Goal: Complete application form

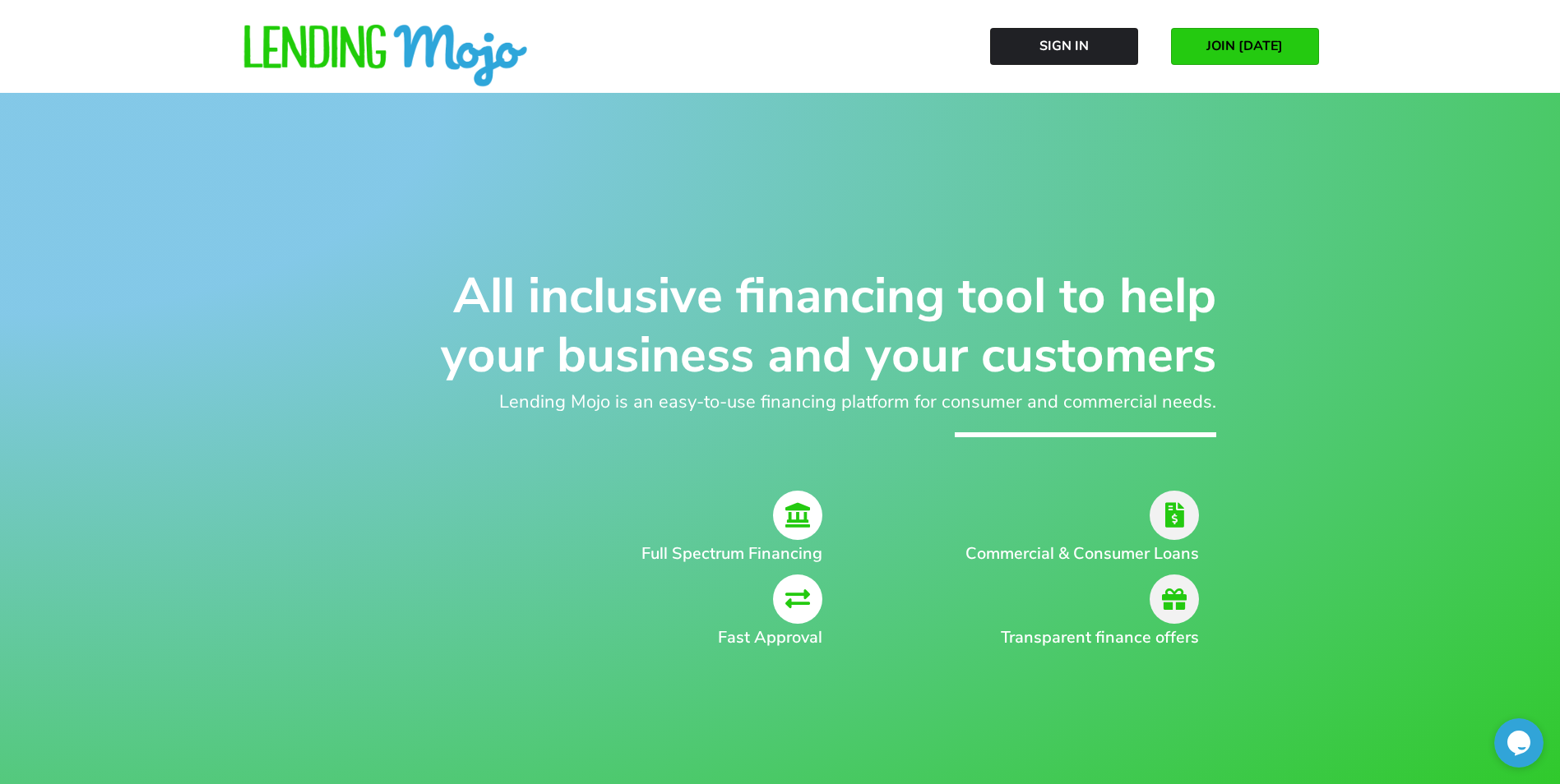
click at [1229, 47] on span "JOIN [DATE]" at bounding box center [1244, 47] width 76 height 15
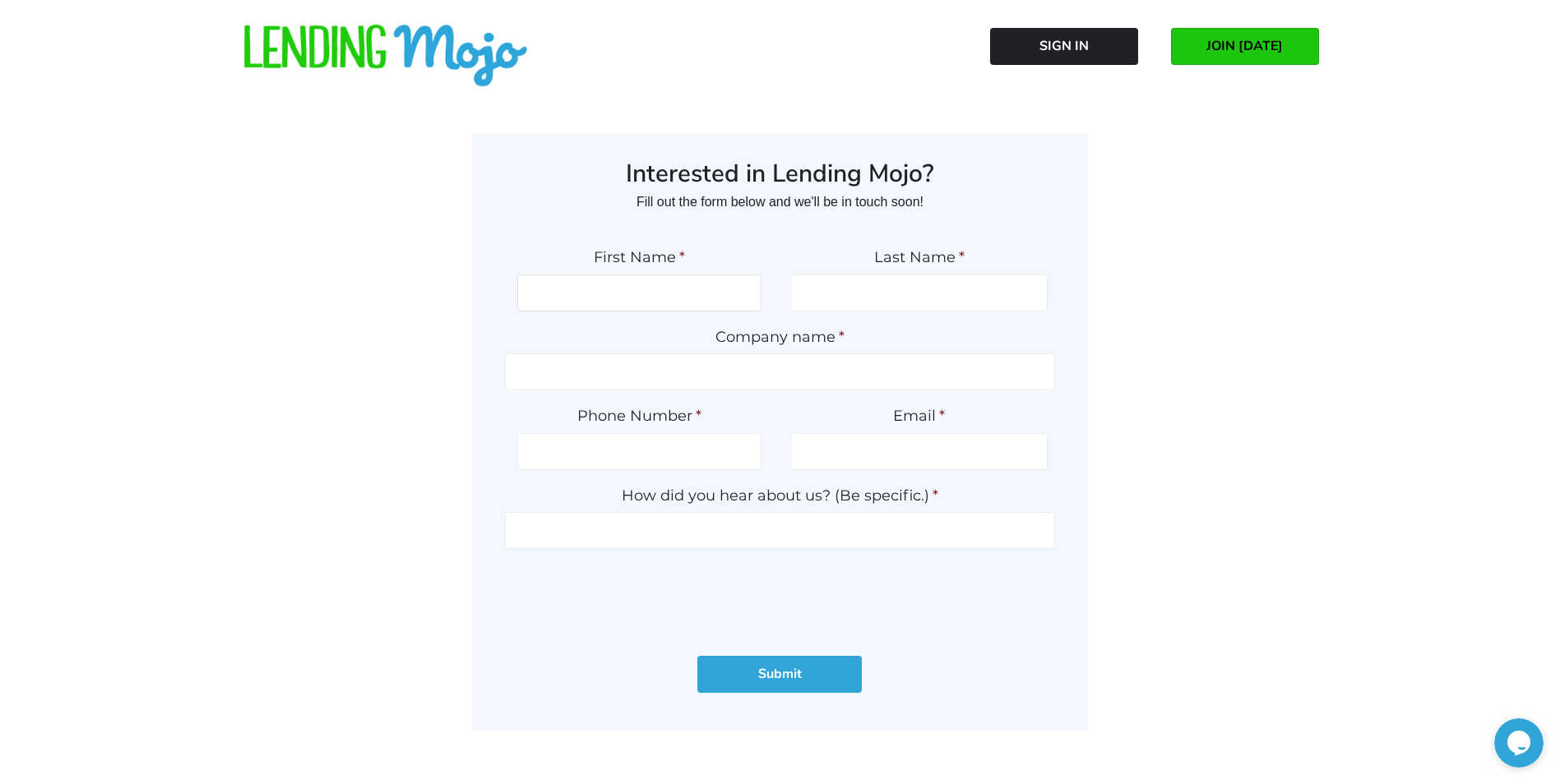
click at [602, 297] on input "First Name *" at bounding box center [639, 293] width 244 height 37
type input "hela"
type input "derouiche"
type input "7915433671"
type input "5403102585"
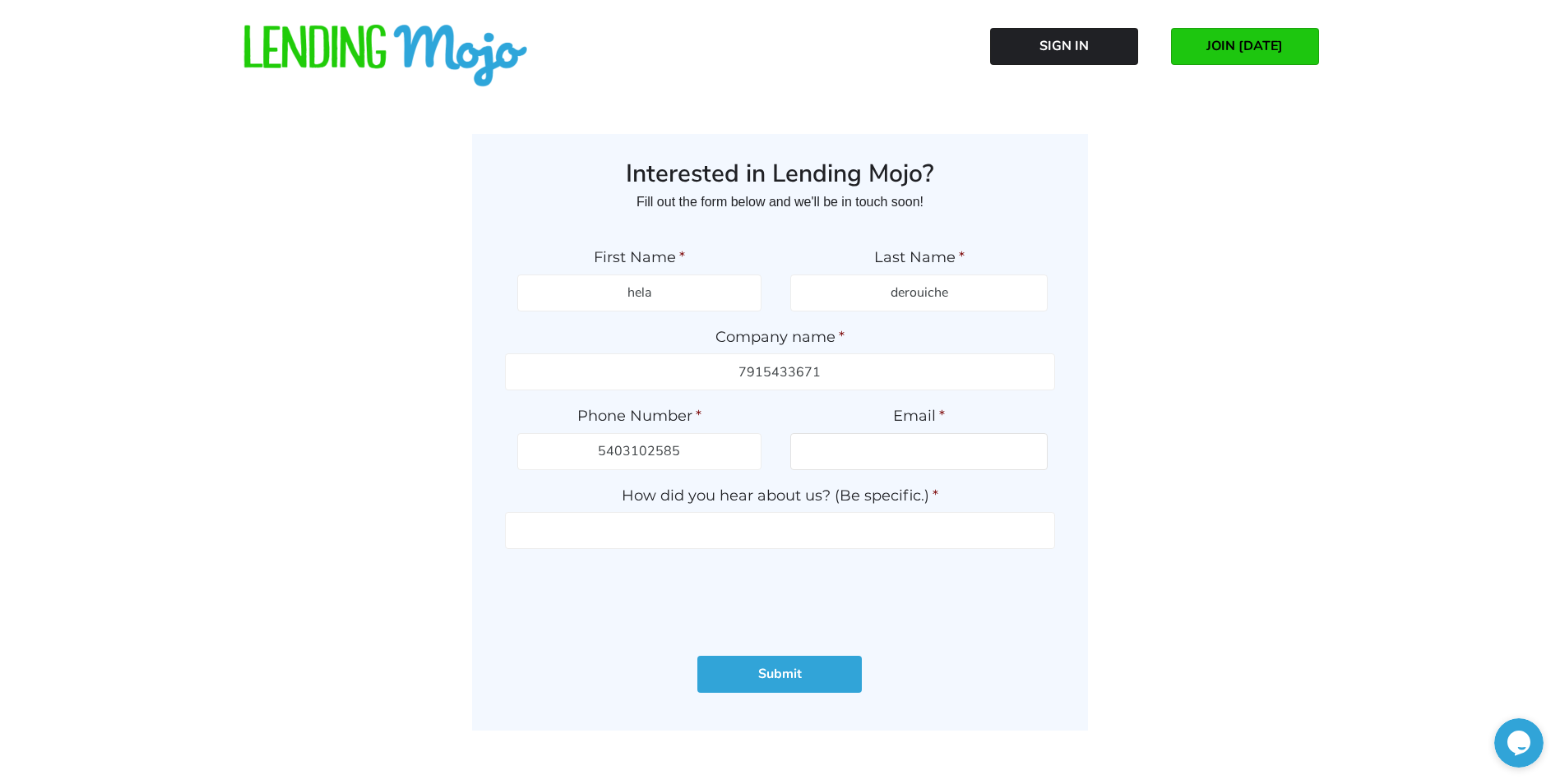
type input "[EMAIL_ADDRESS][DOMAIN_NAME]"
type input "[PHONE_NUMBER]"
drag, startPoint x: 620, startPoint y: 374, endPoint x: 274, endPoint y: 372, distance: 346.0
click at [274, 372] on div "Interested in Lending Mojo? Fill out the form below and we'll be in touch soon!…" at bounding box center [780, 509] width 1560 height 784
type input "Progressive Auto Finance LLC"
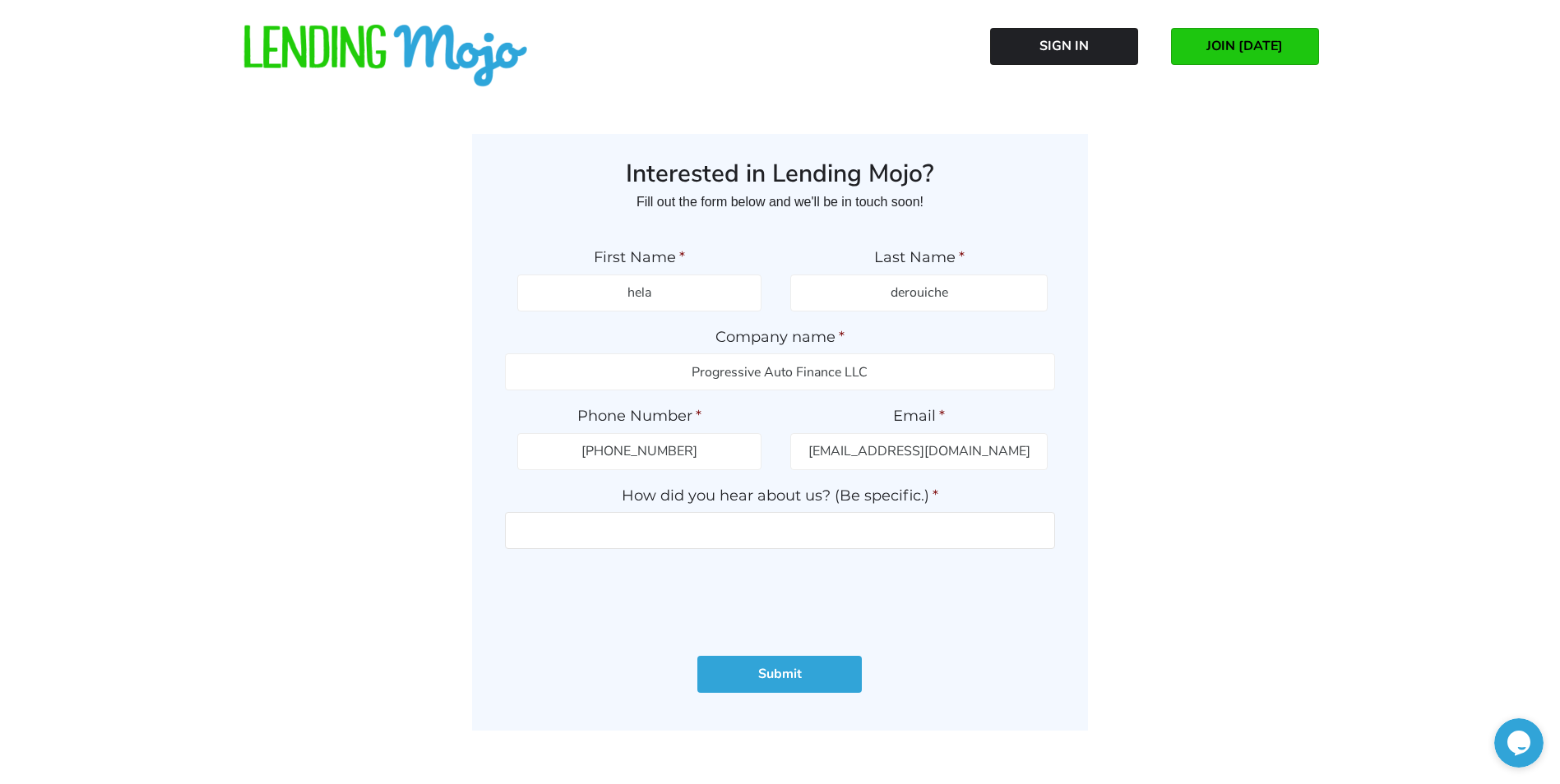
click at [698, 525] on input "How did you hear about us? (Be specific.) *" at bounding box center [780, 530] width 550 height 37
click at [759, 532] on input "ITERNET" at bounding box center [780, 530] width 550 height 37
type input "INTERNET"
click at [780, 671] on input "Submit" at bounding box center [780, 674] width 164 height 37
